Goal: Information Seeking & Learning: Find specific fact

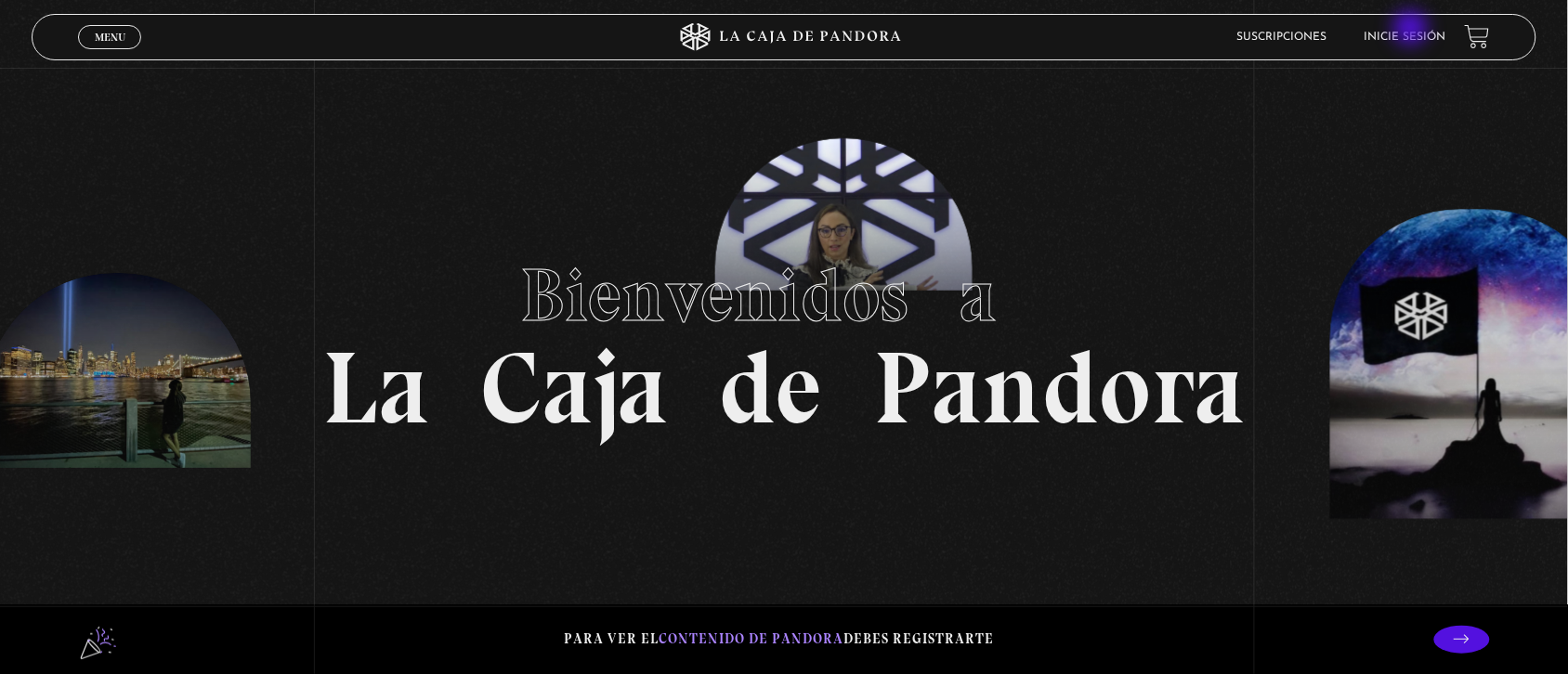
click at [1413, 30] on li "Inicie sesión" at bounding box center [1404, 36] width 81 height 29
click at [1398, 32] on link "Inicie sesión" at bounding box center [1404, 37] width 81 height 11
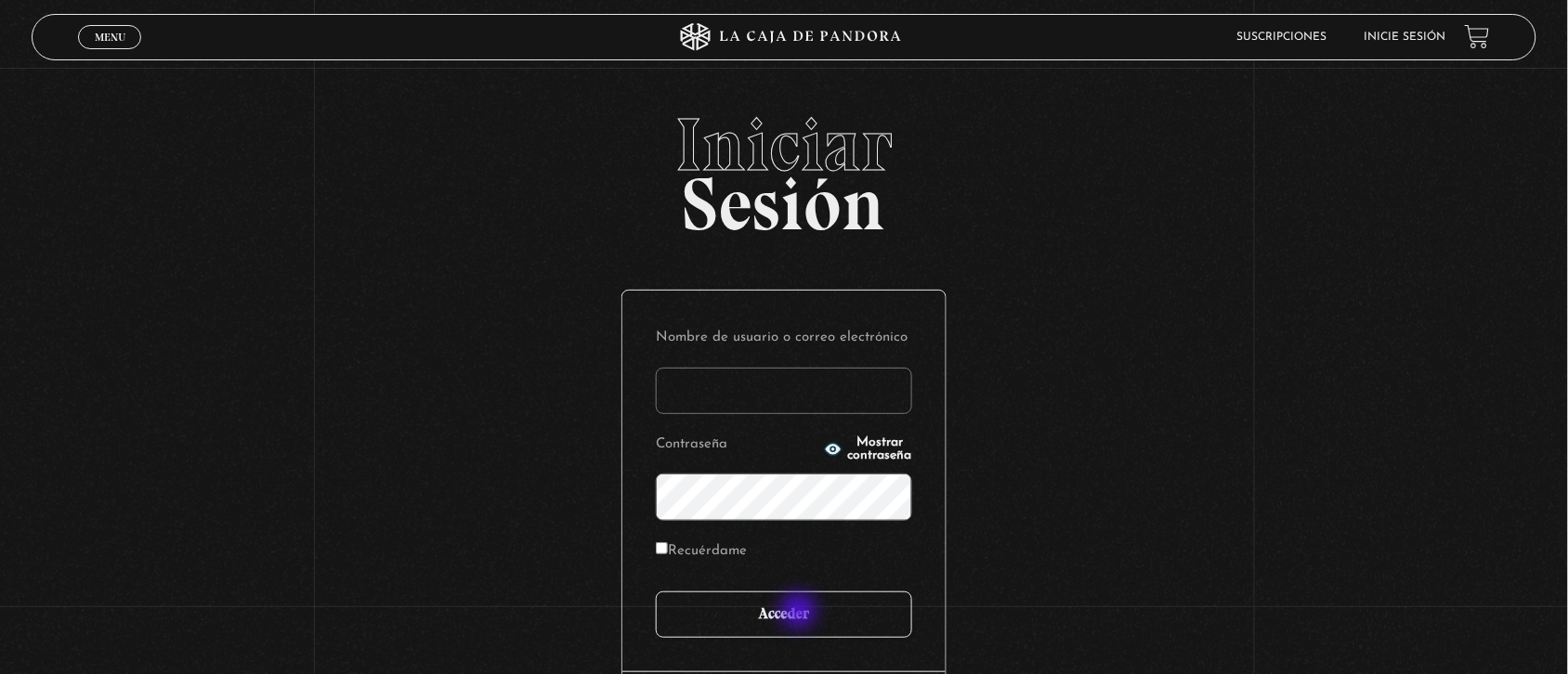
type input "Nora1267.nj@gmail.com"
click at [800, 613] on input "Acceder" at bounding box center [784, 615] width 257 height 47
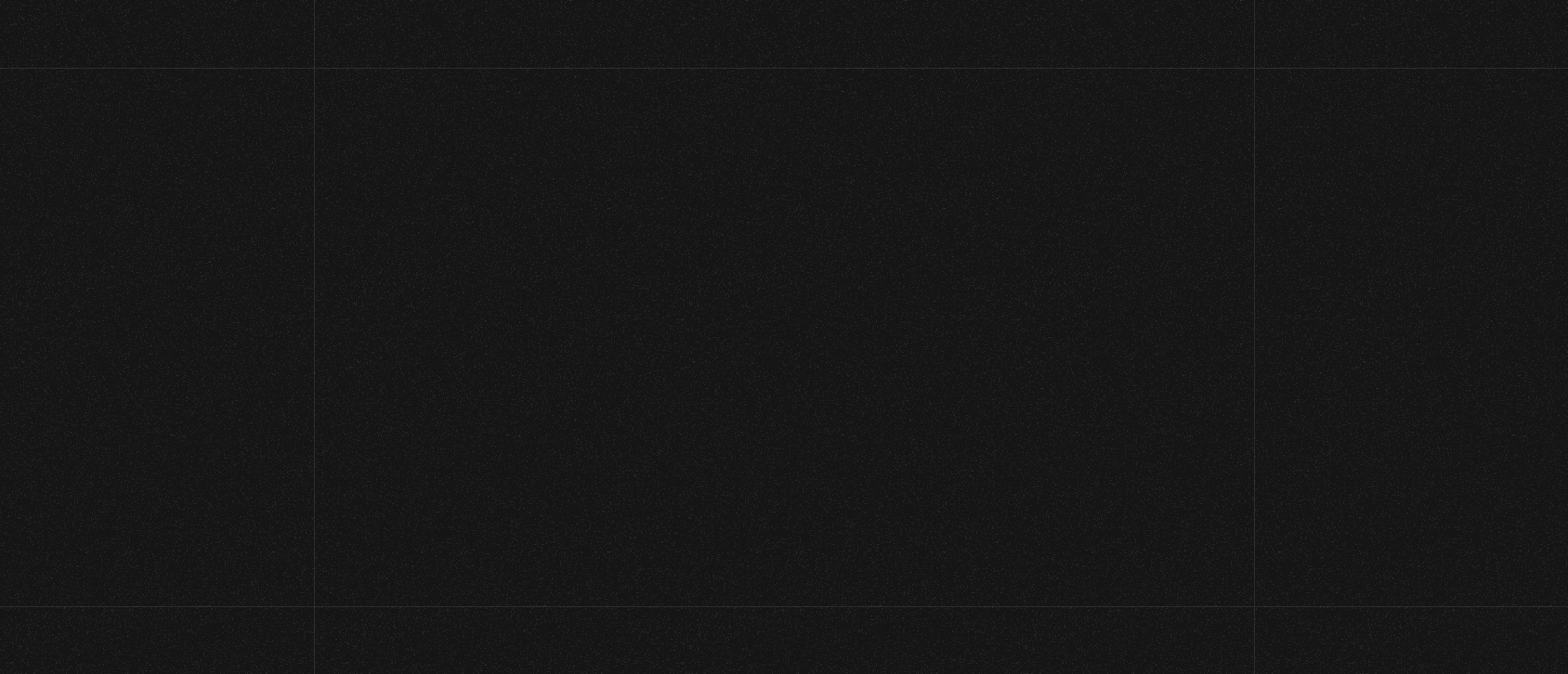
click at [800, 613] on div "Menu Cerrar Nora Jimenez En vivos Pandora Centinelas Mi cuenta Salir Buscar Bus…" at bounding box center [784, 594] width 1568 height 1051
drag, startPoint x: 0, startPoint y: 0, endPoint x: 800, endPoint y: 613, distance: 1007.9
click at [800, 613] on div "Menu Cerrar Nora Jimenez En vivos Pandora Centinelas Mi cuenta Salir Buscar Bus…" at bounding box center [784, 594] width 1568 height 1051
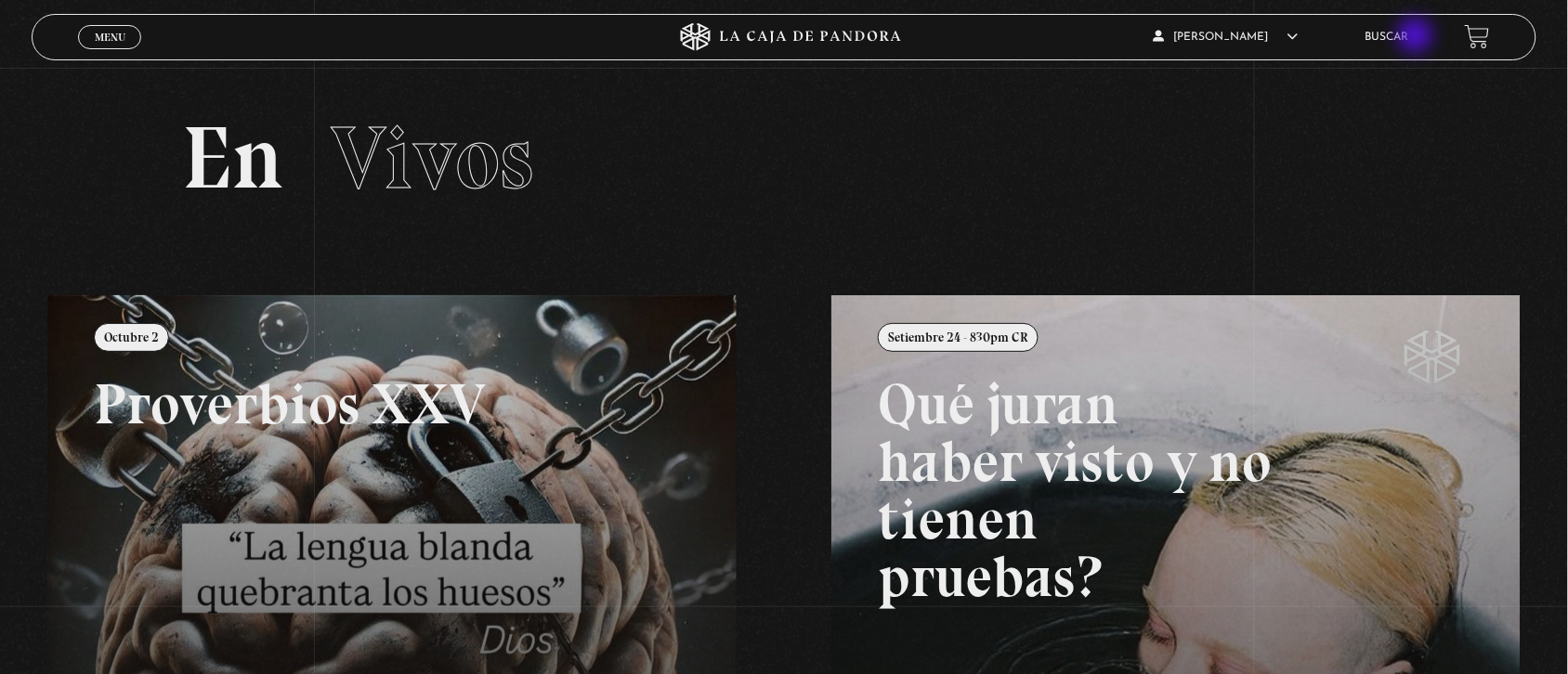
click at [1409, 37] on link "Buscar" at bounding box center [1387, 37] width 44 height 11
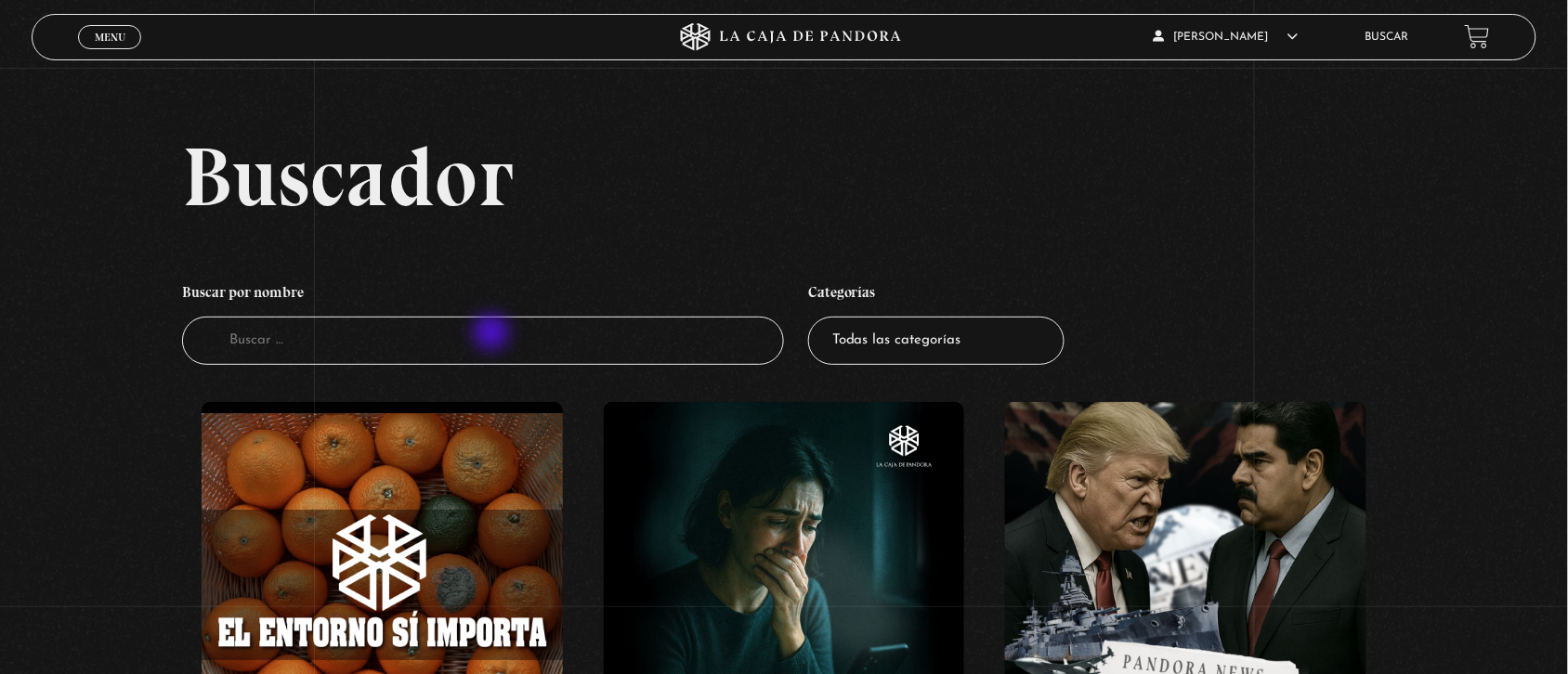
click at [493, 334] on input "Buscador" at bounding box center [482, 341] width 602 height 49
type input "greenland"
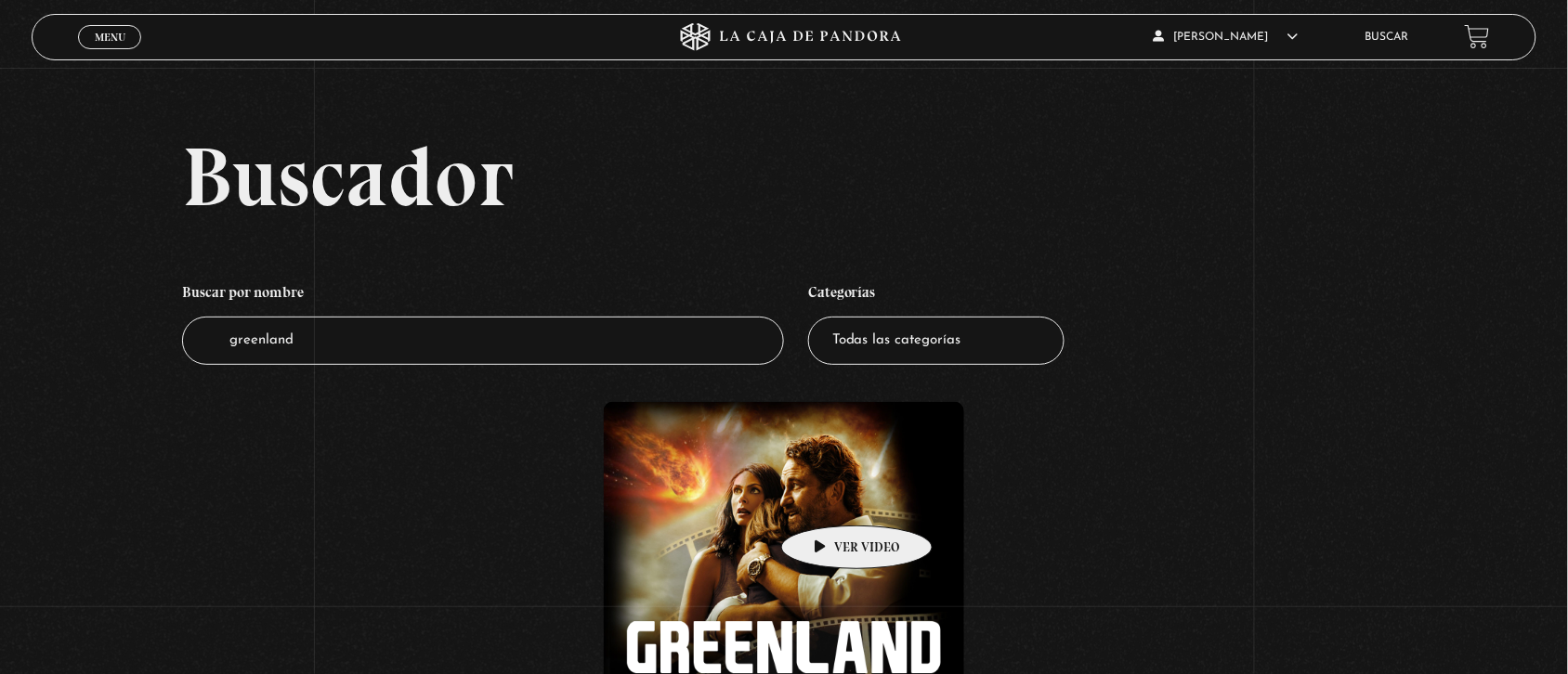
click at [828, 498] on figure at bounding box center [784, 582] width 361 height 361
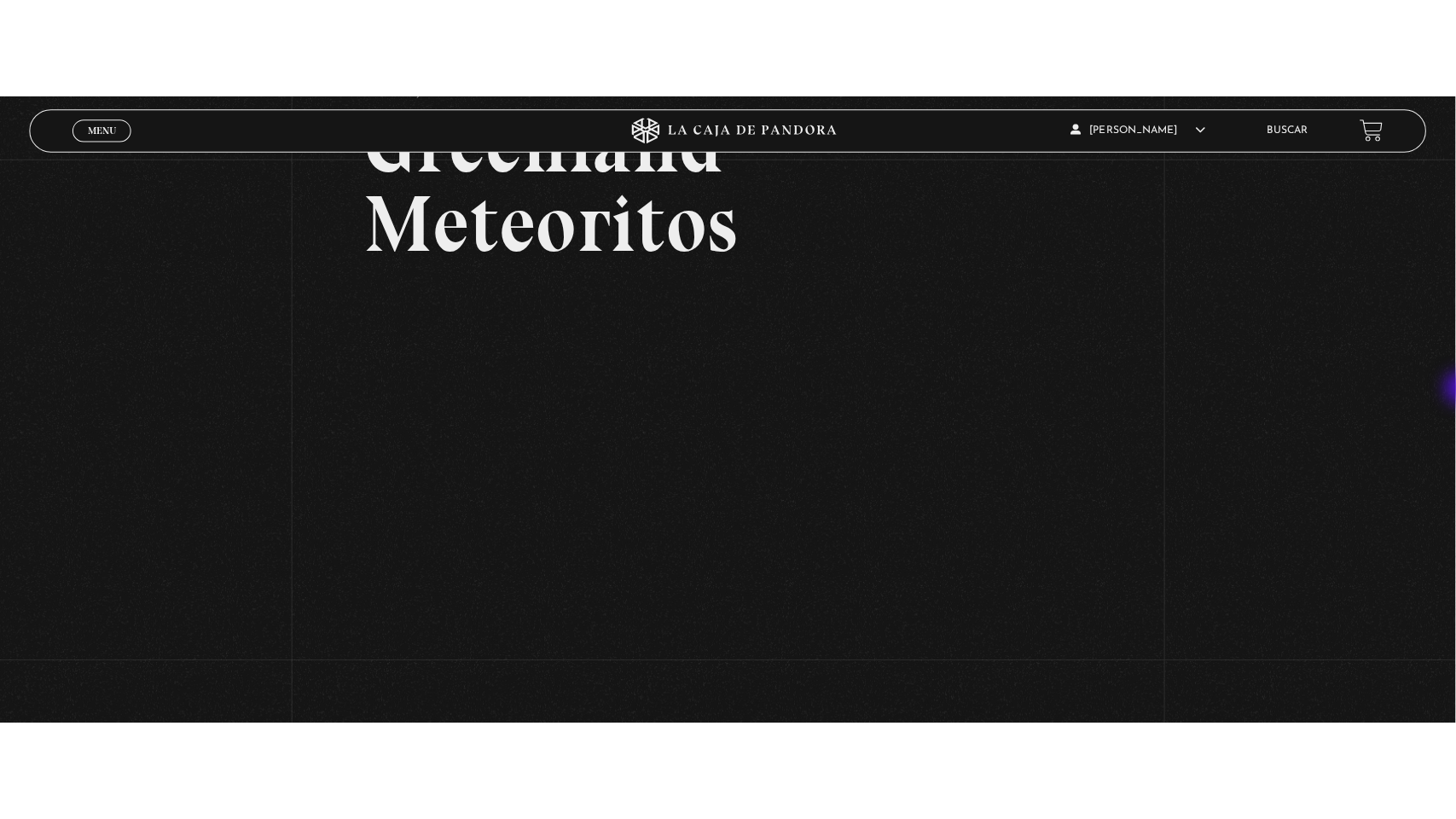
scroll to position [154, 0]
